Goal: Find specific page/section: Locate a particular part of the current website

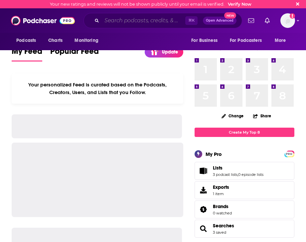
click at [128, 21] on input "Search podcasts, credits, & more..." at bounding box center [143, 20] width 83 height 11
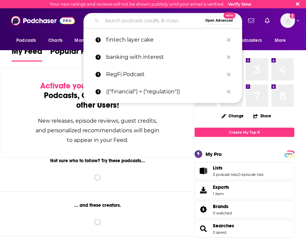
paste input "The [PERSON_NAME] Show"
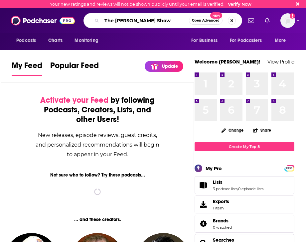
type input "The [PERSON_NAME] Show"
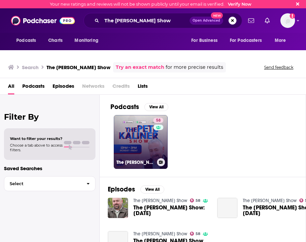
click at [143, 132] on link "58 The [PERSON_NAME] Show" at bounding box center [141, 142] width 54 height 54
